Goal: Task Accomplishment & Management: Use online tool/utility

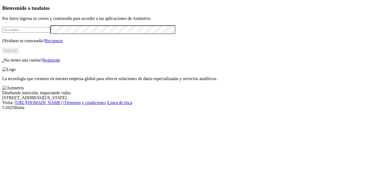
click at [50, 33] on input "email" at bounding box center [26, 30] width 48 height 6
type input "[EMAIL_ADDRESS][DOMAIN_NAME]"
click at [19, 53] on button "Ingresa" at bounding box center [10, 51] width 16 height 6
